Goal: Transaction & Acquisition: Purchase product/service

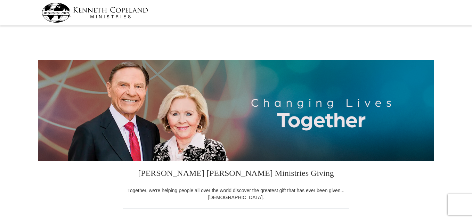
select select "NY"
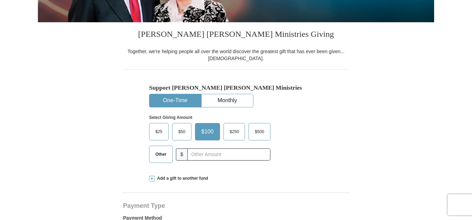
click at [161, 154] on span "Other" at bounding box center [161, 154] width 18 height 10
click at [0, 0] on input "Other" at bounding box center [0, 0] width 0 height 0
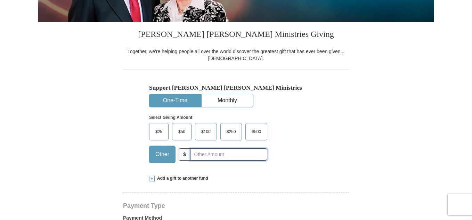
click at [200, 153] on input "text" at bounding box center [228, 154] width 77 height 12
type input "52.00"
click at [251, 181] on div "Add a gift to another fund" at bounding box center [236, 179] width 174 height 6
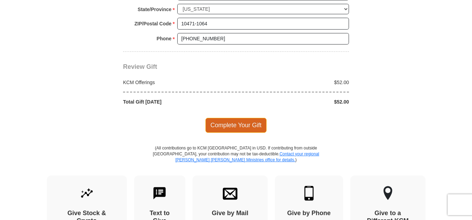
scroll to position [799, 0]
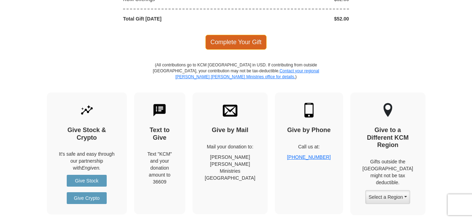
click at [233, 35] on span "Complete Your Gift" at bounding box center [236, 42] width 62 height 15
